Goal: Information Seeking & Learning: Find specific fact

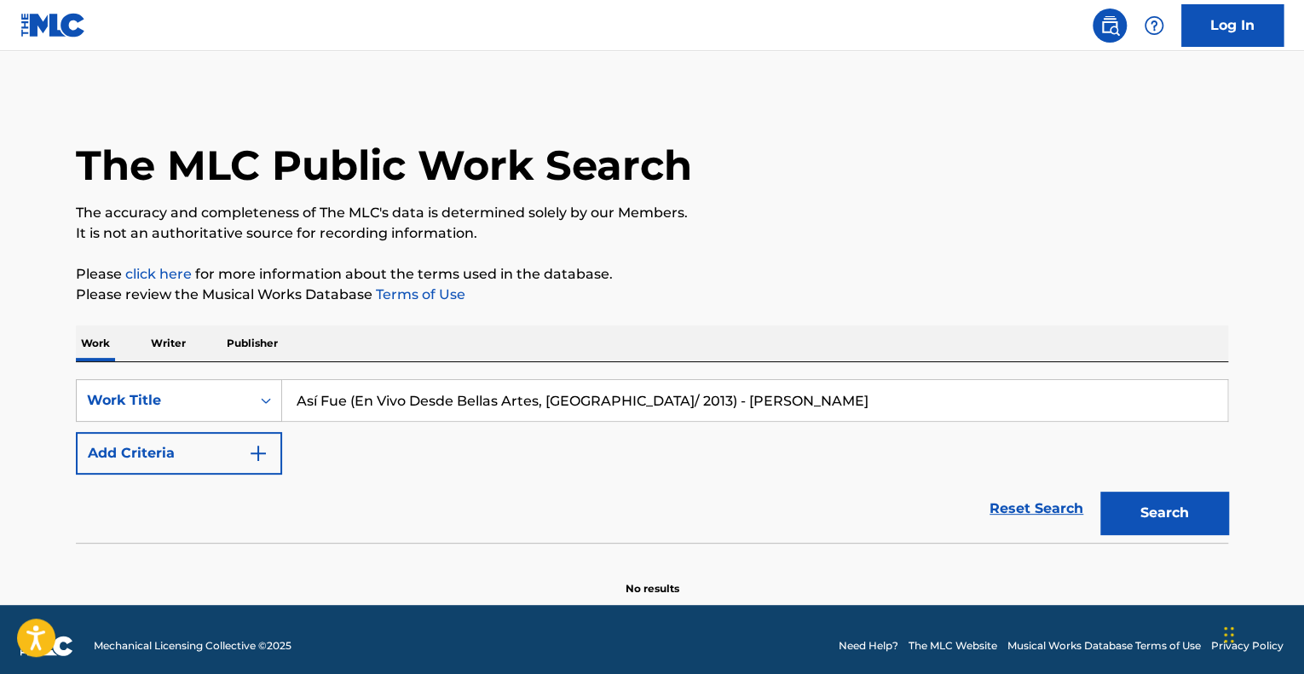
drag, startPoint x: 0, startPoint y: 0, endPoint x: 793, endPoint y: 396, distance: 885.9
click at [793, 396] on input "Así Fue (En Vivo Desde Bellas Artes, [GEOGRAPHIC_DATA]/ 2013) - [PERSON_NAME]" at bounding box center [754, 400] width 945 height 41
click at [162, 468] on button "Add Criteria" at bounding box center [179, 453] width 206 height 43
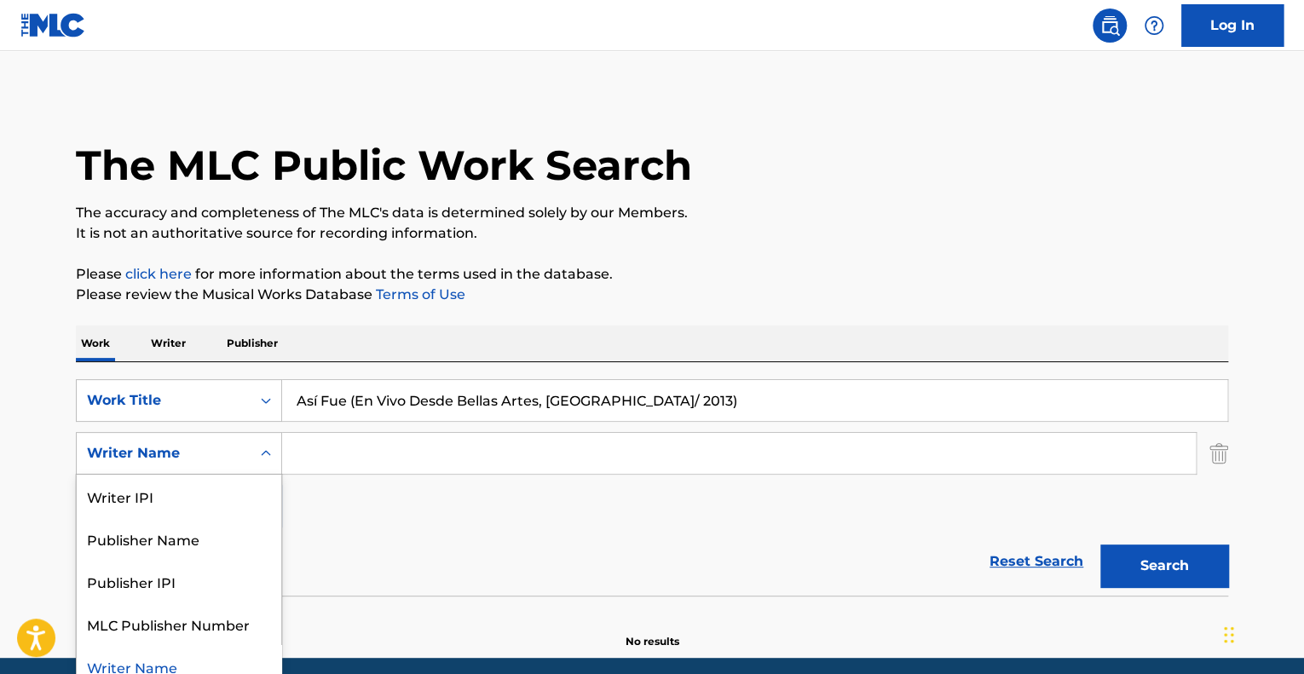
click at [213, 463] on div "5 results available. Use Up and Down to choose options, press Enter to select t…" at bounding box center [179, 453] width 206 height 43
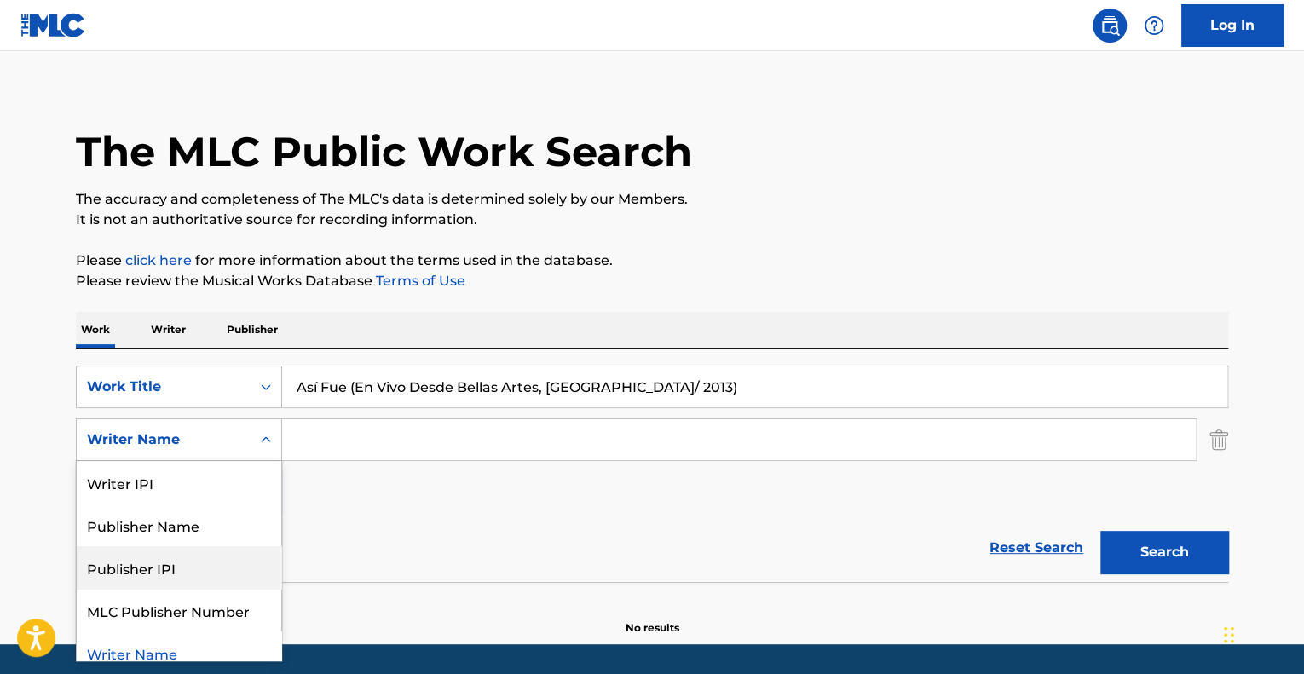
scroll to position [14, 0]
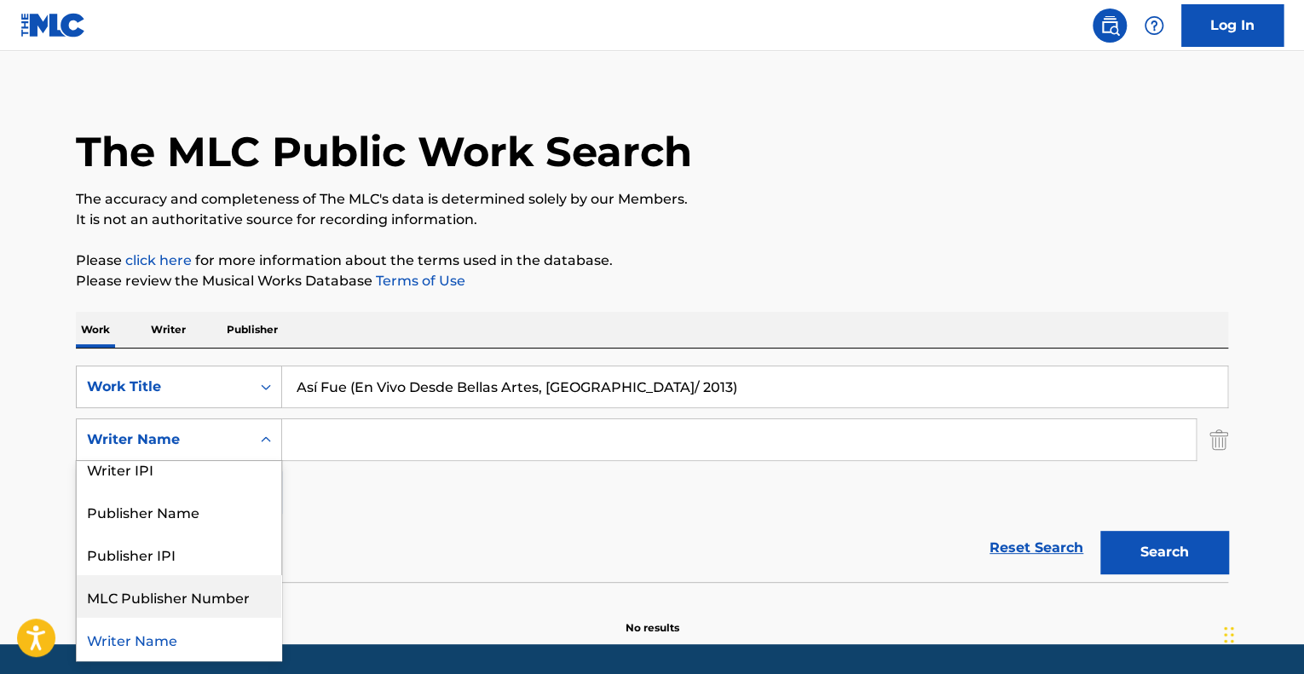
click at [423, 586] on section at bounding box center [652, 586] width 1152 height 9
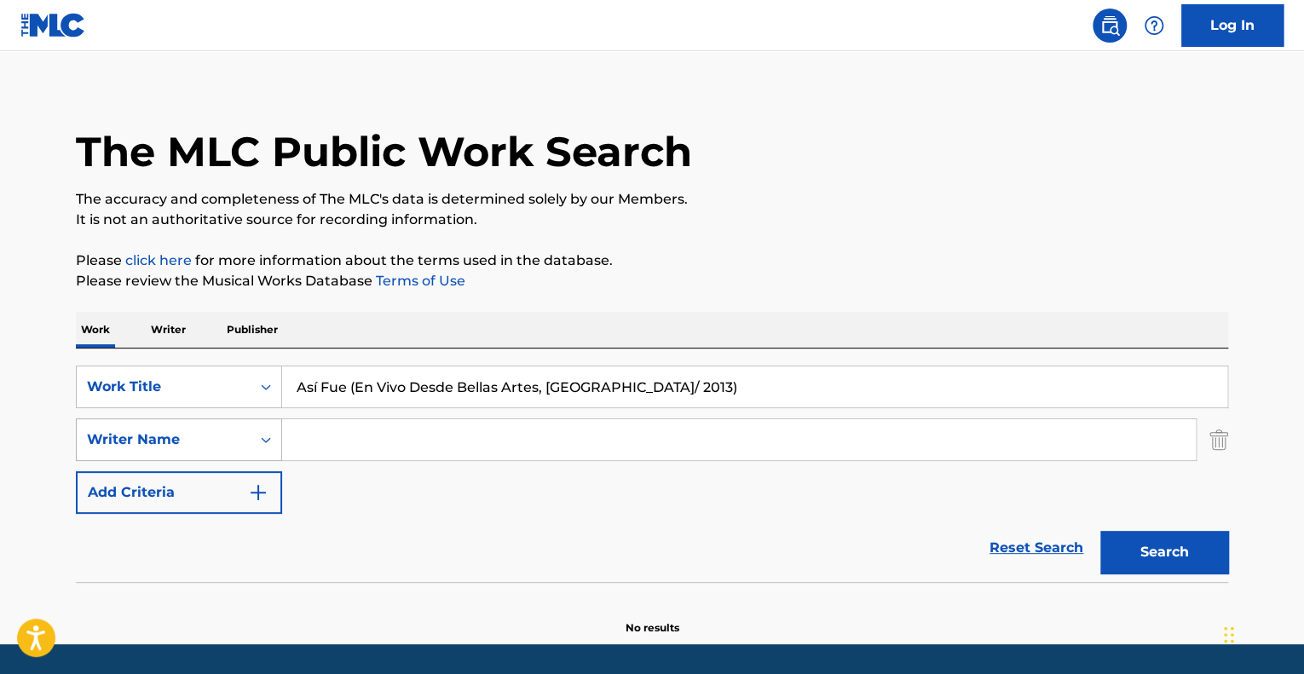
click at [252, 442] on div "Search Form" at bounding box center [266, 440] width 31 height 31
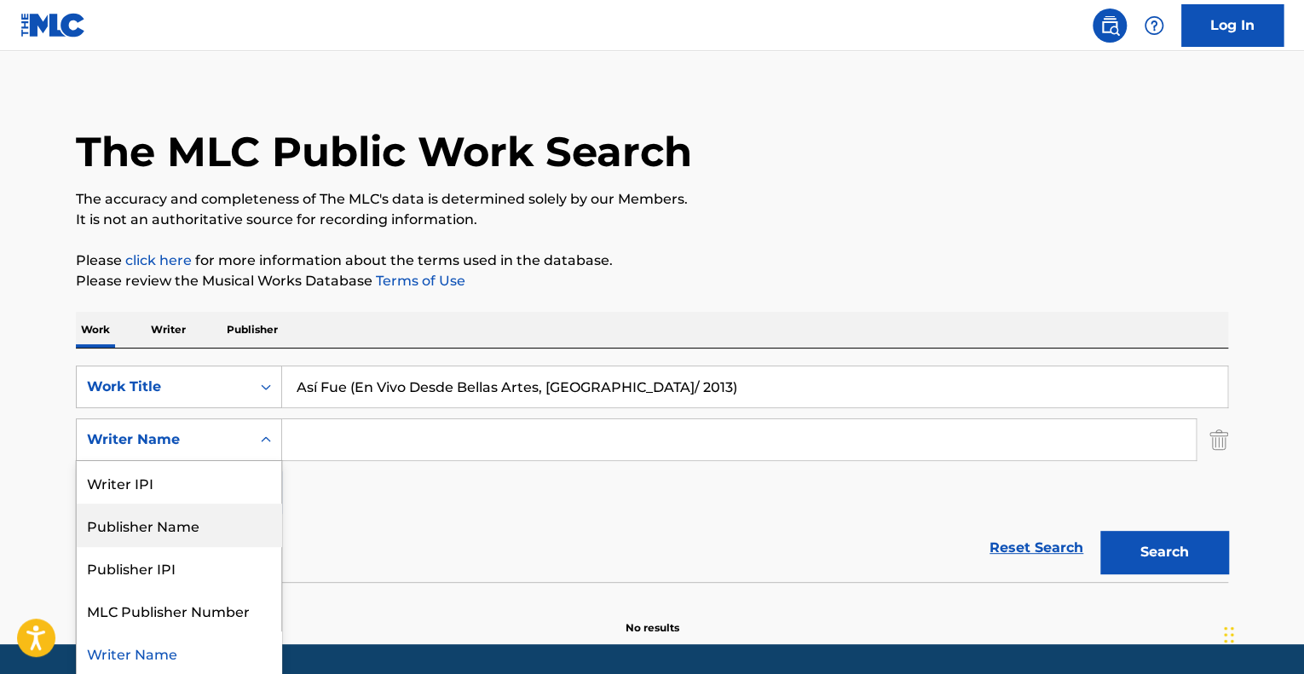
click at [394, 562] on div "Reset Search Search" at bounding box center [652, 548] width 1152 height 68
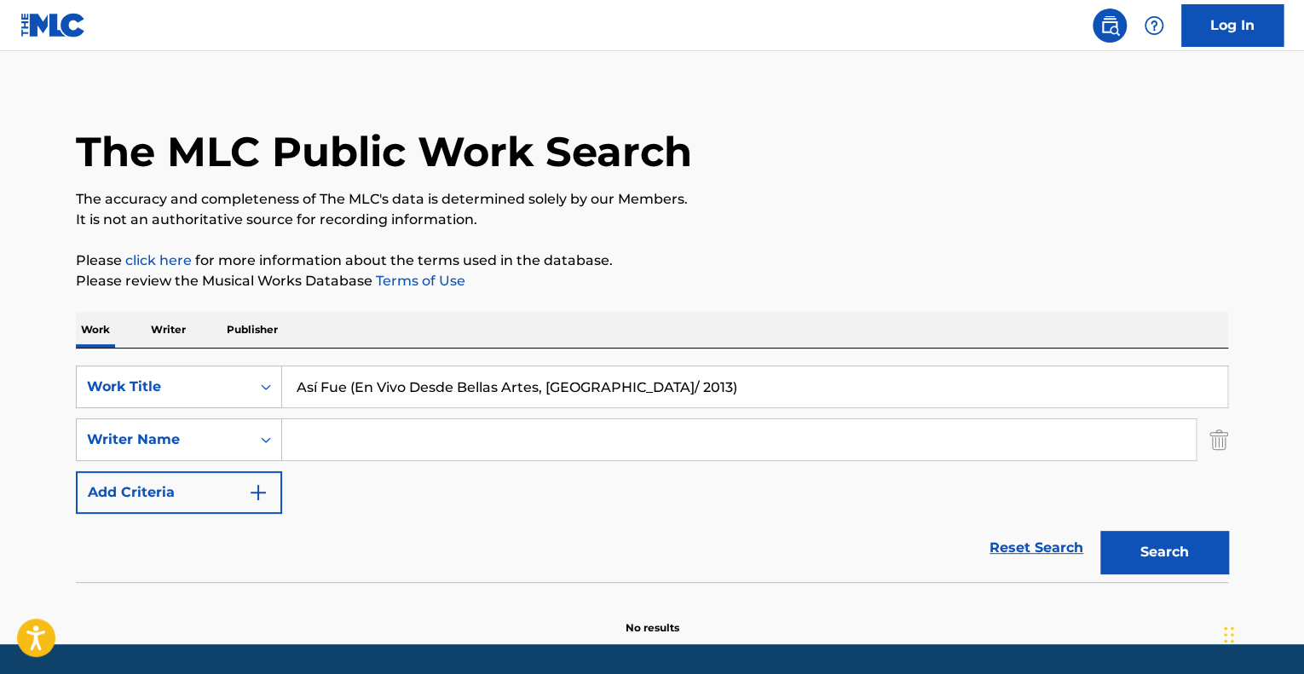
click at [177, 494] on button "Add Criteria" at bounding box center [179, 492] width 206 height 43
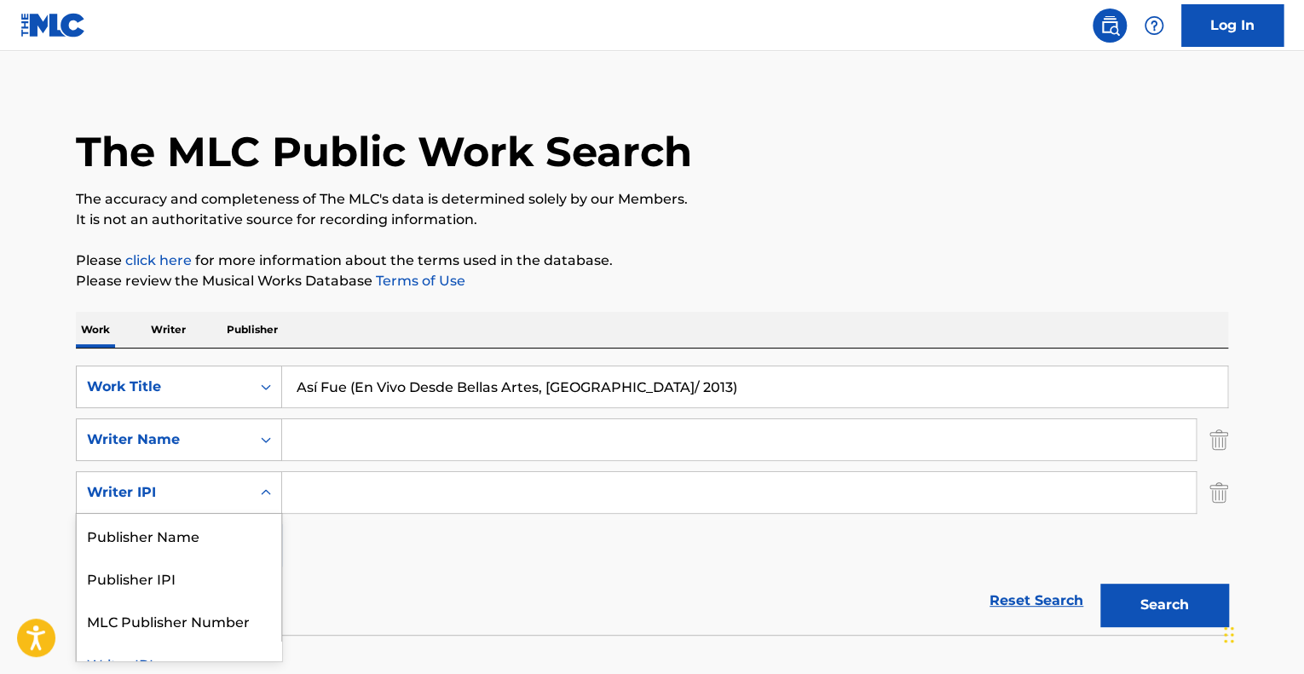
click at [195, 487] on div "Writer IPI" at bounding box center [163, 492] width 153 height 20
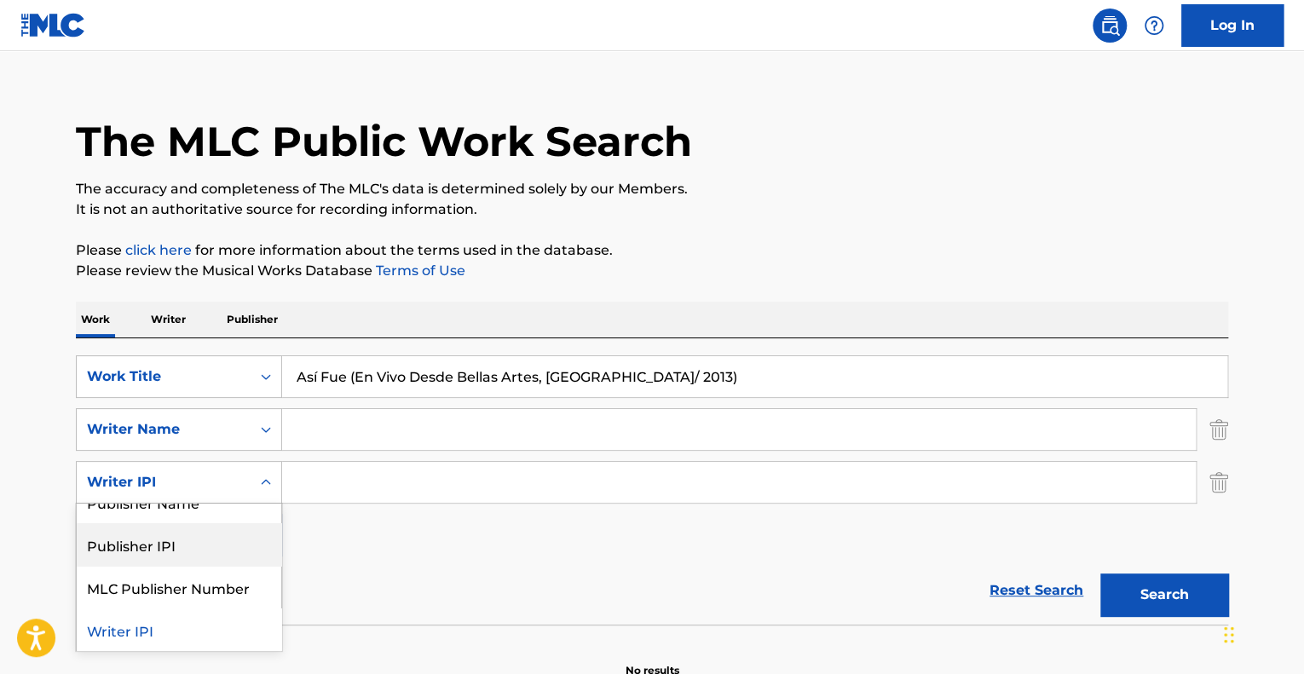
scroll to position [0, 0]
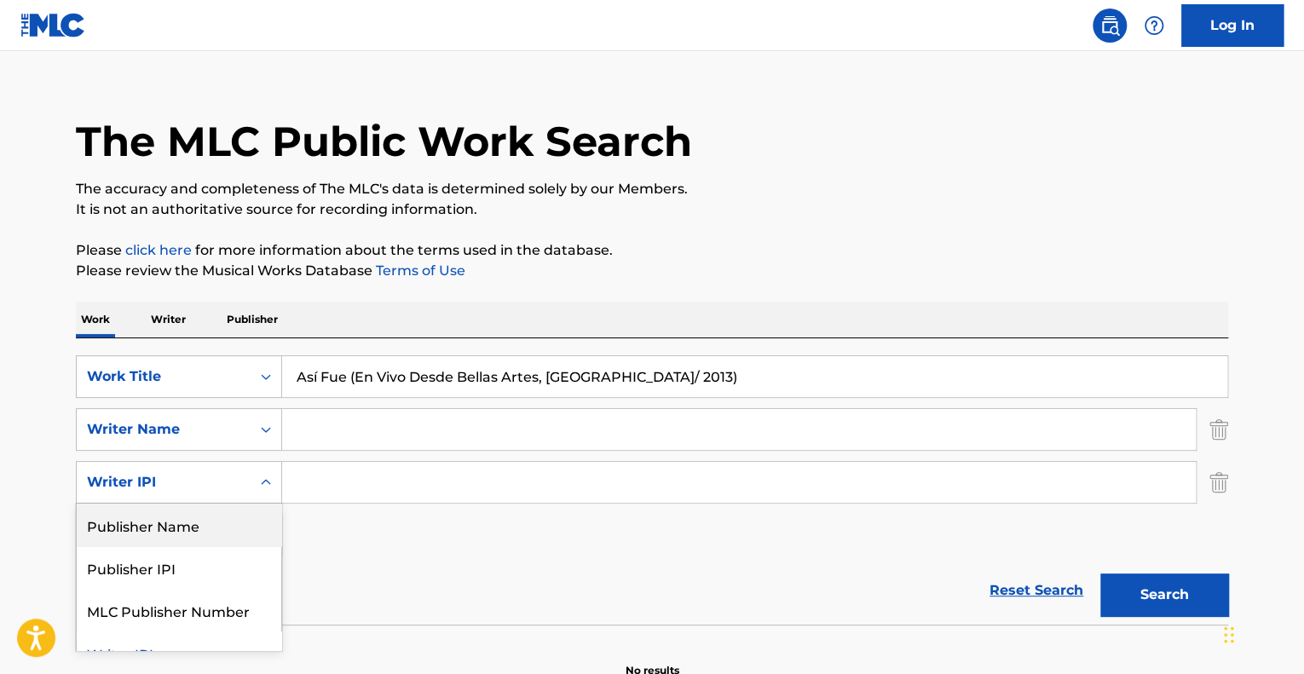
click at [1170, 586] on button "Search" at bounding box center [1164, 595] width 128 height 43
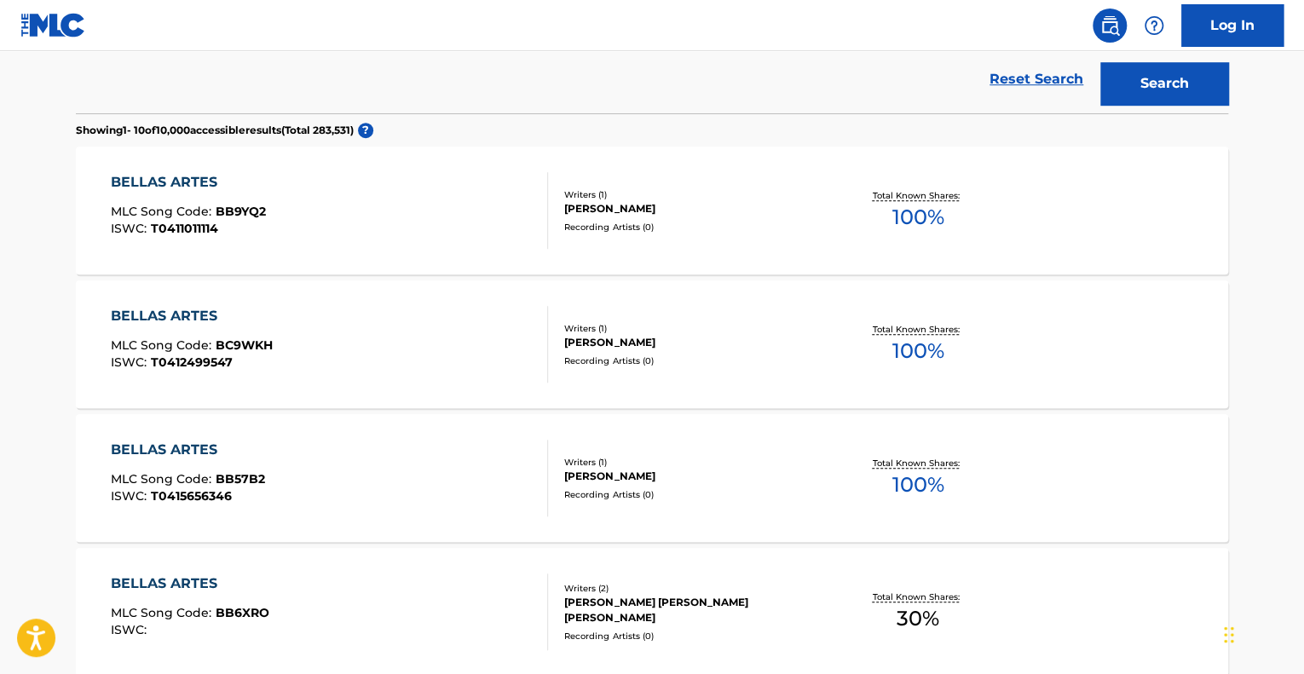
scroll to position [109, 0]
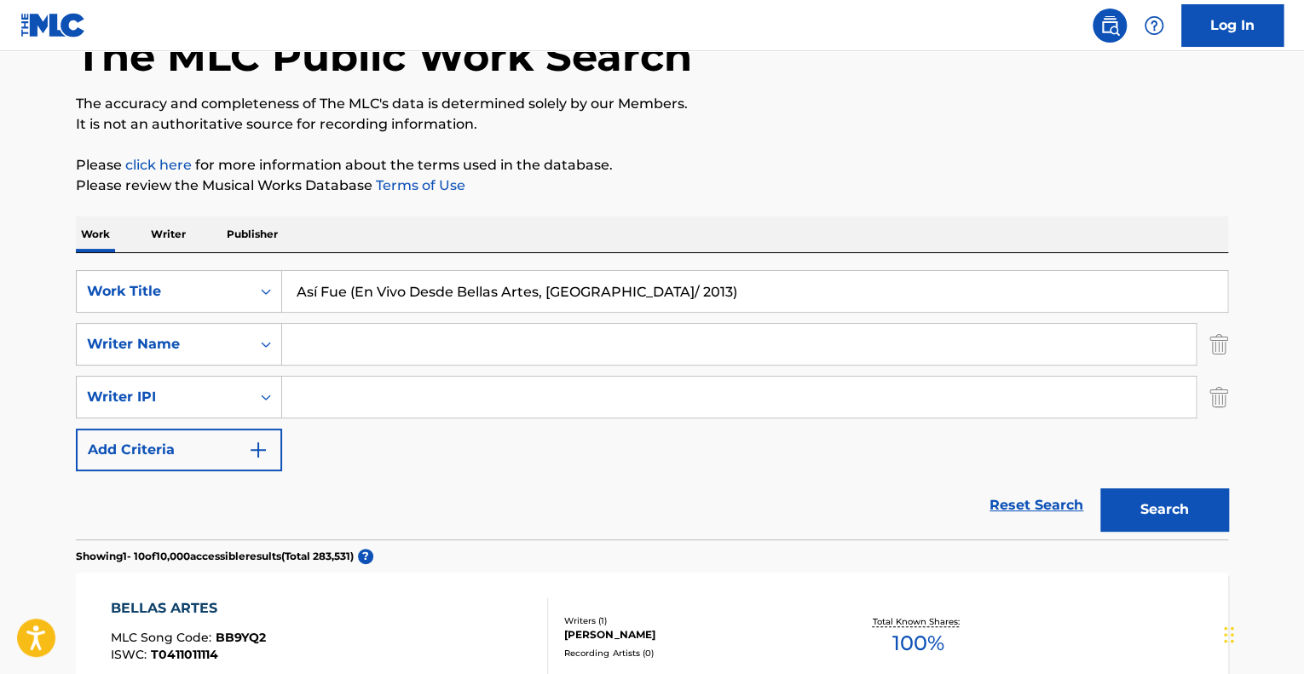
click at [686, 286] on input "Así Fue (En Vivo Desde Bellas Artes, [GEOGRAPHIC_DATA]/ 2013)" at bounding box center [754, 291] width 945 height 41
click at [1158, 523] on button "Search" at bounding box center [1164, 509] width 128 height 43
click at [643, 296] on input "Así Fue (En Vivo Desde Bellas Artes, [GEOGRAPHIC_DATA]/ 2013)" at bounding box center [754, 291] width 945 height 41
type input "Así Fue (En Vivo Desde Bellas Artes, [GEOGRAPHIC_DATA]/ 2013)"
click at [1176, 514] on button "Search" at bounding box center [1164, 509] width 128 height 43
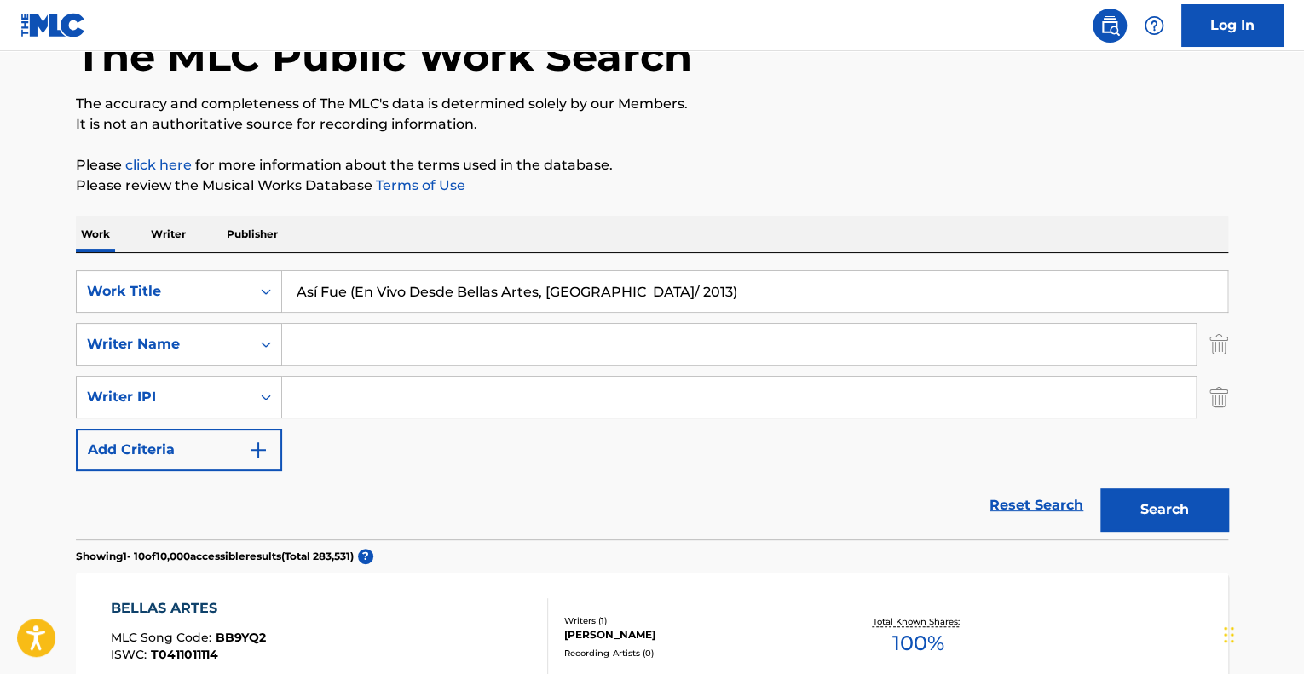
click at [1224, 391] on img "Search Form" at bounding box center [1219, 397] width 19 height 43
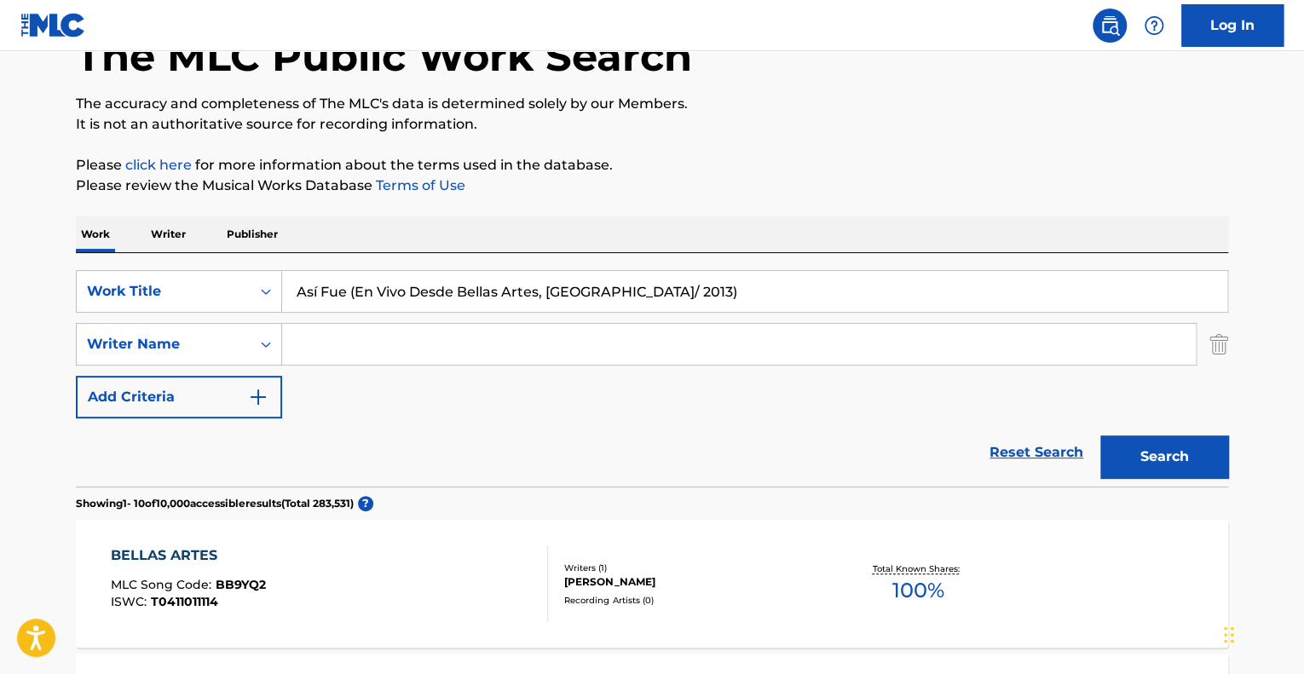
click at [1227, 355] on img "Search Form" at bounding box center [1219, 344] width 19 height 43
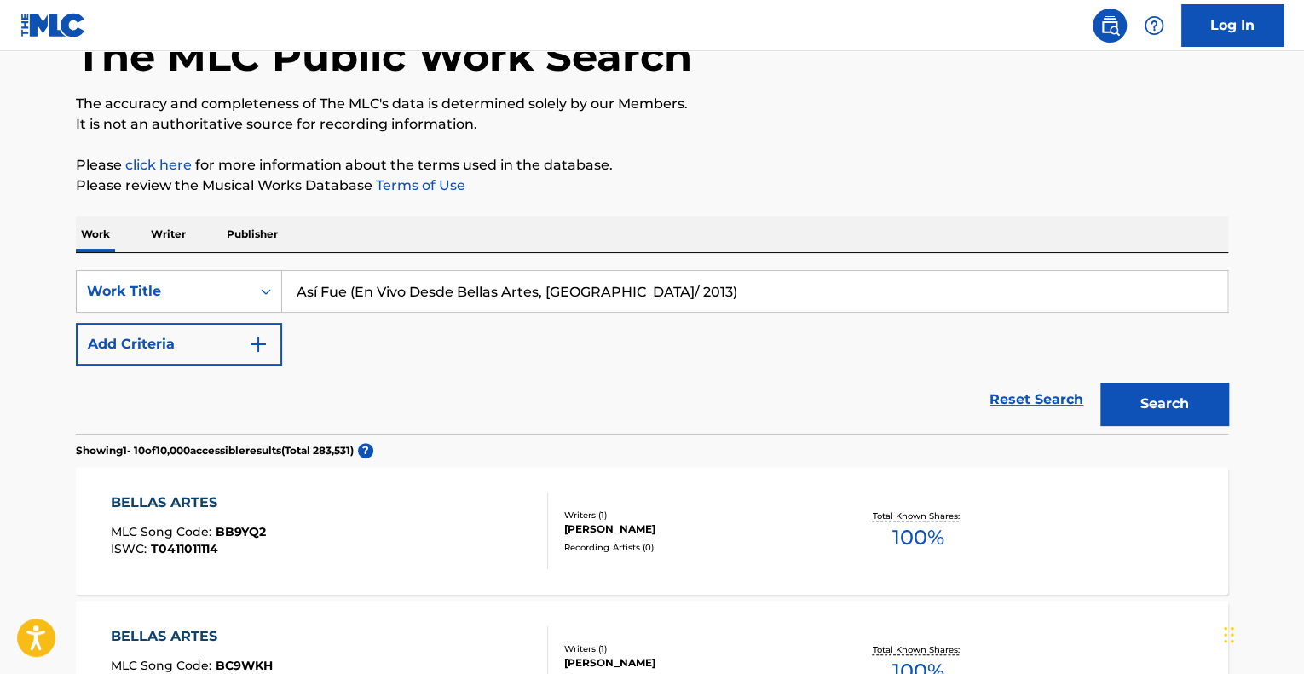
click at [1204, 390] on button "Search" at bounding box center [1164, 404] width 128 height 43
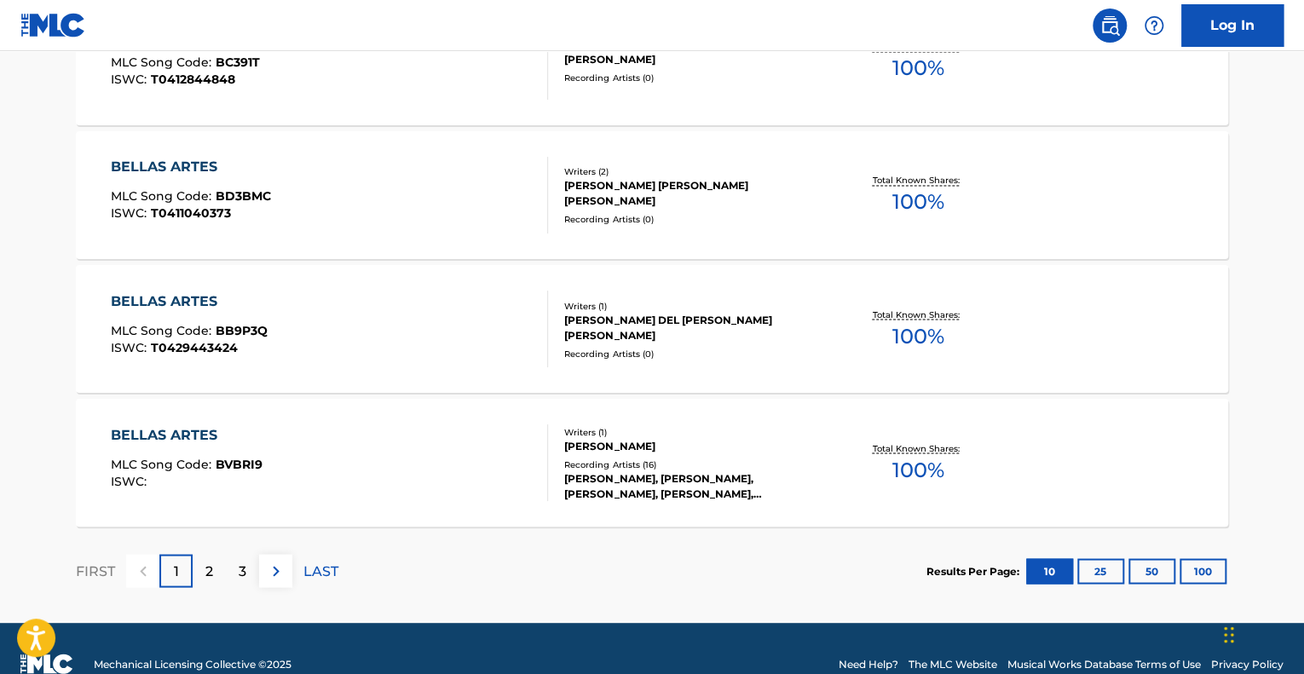
scroll to position [1412, 0]
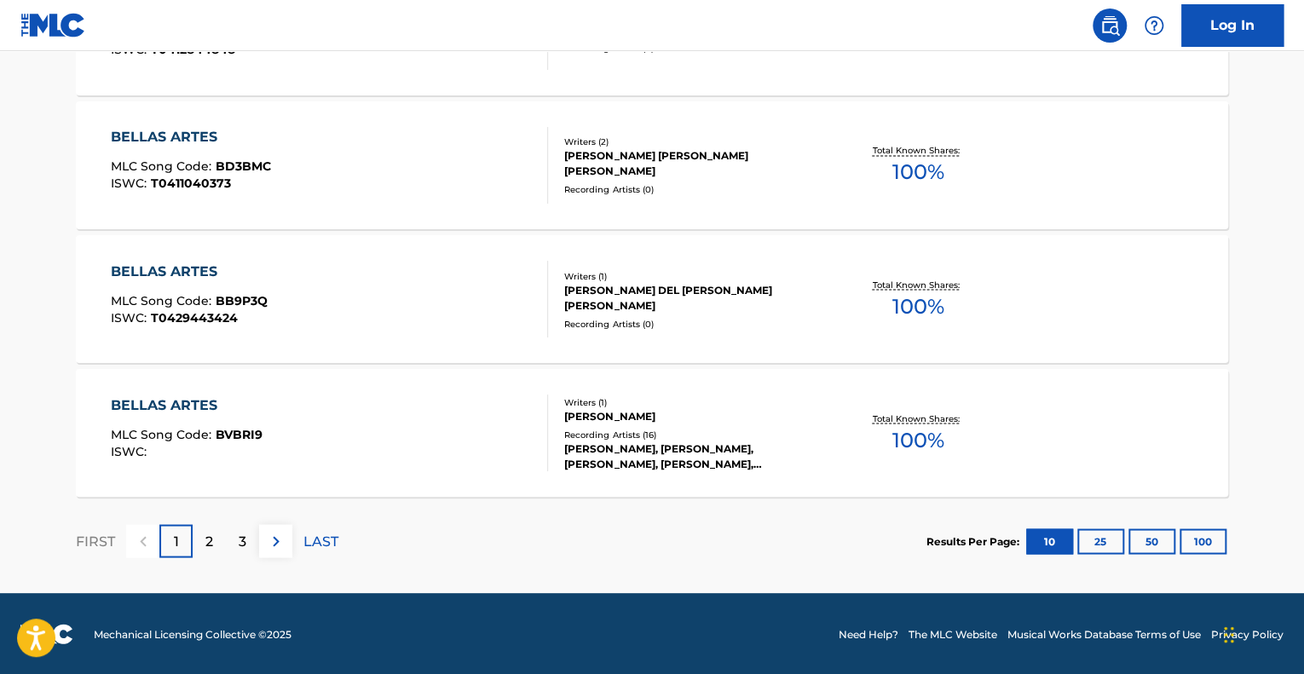
click at [208, 537] on p "2" at bounding box center [209, 541] width 8 height 20
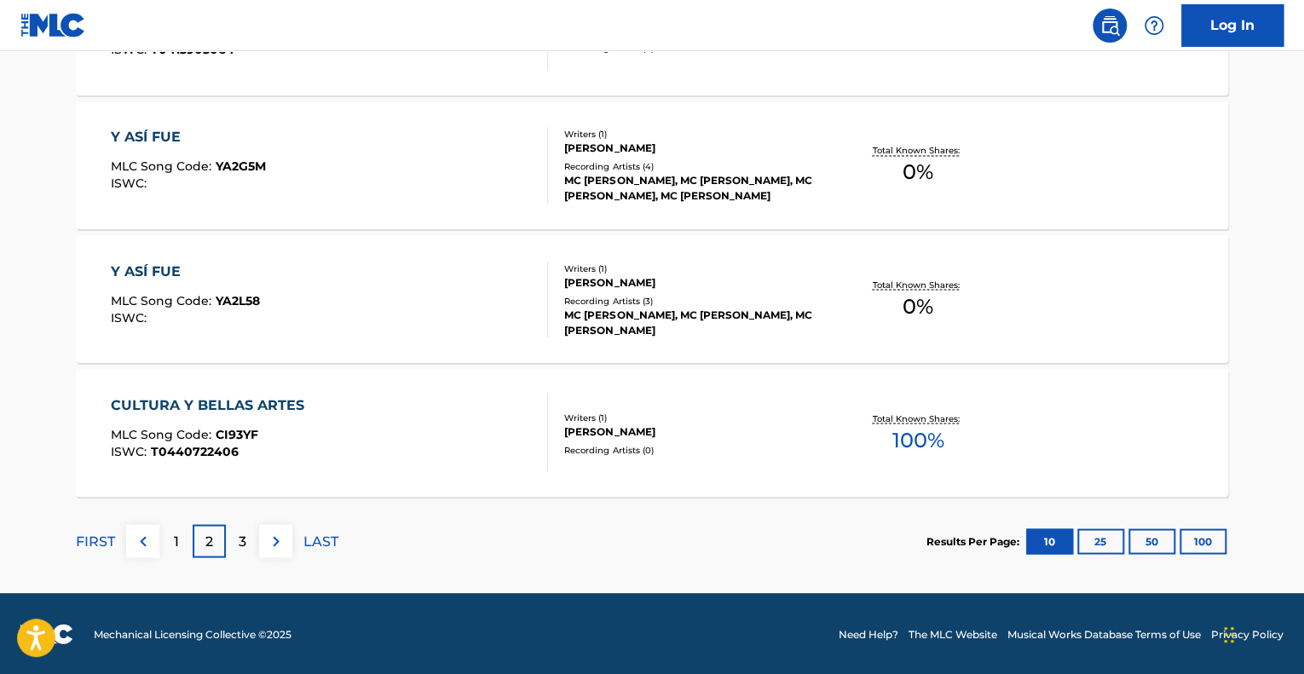
click at [228, 524] on div "3" at bounding box center [242, 540] width 33 height 33
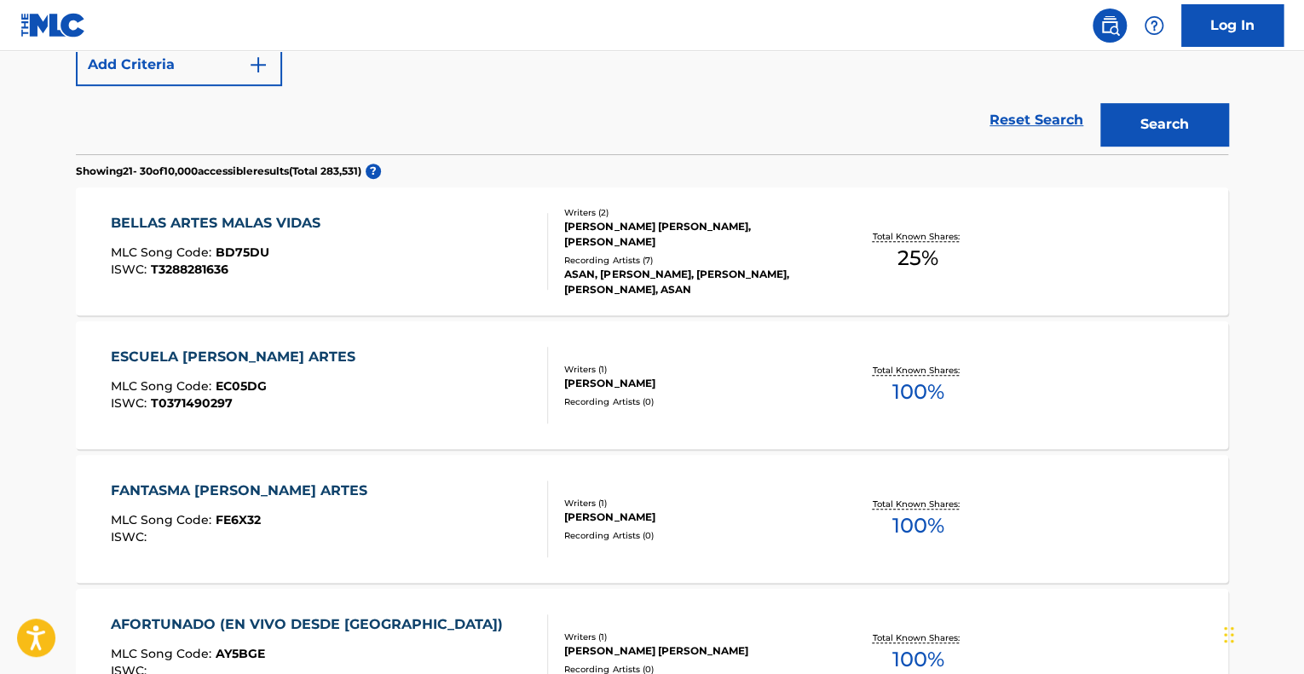
scroll to position [303, 0]
